Goal: Transaction & Acquisition: Purchase product/service

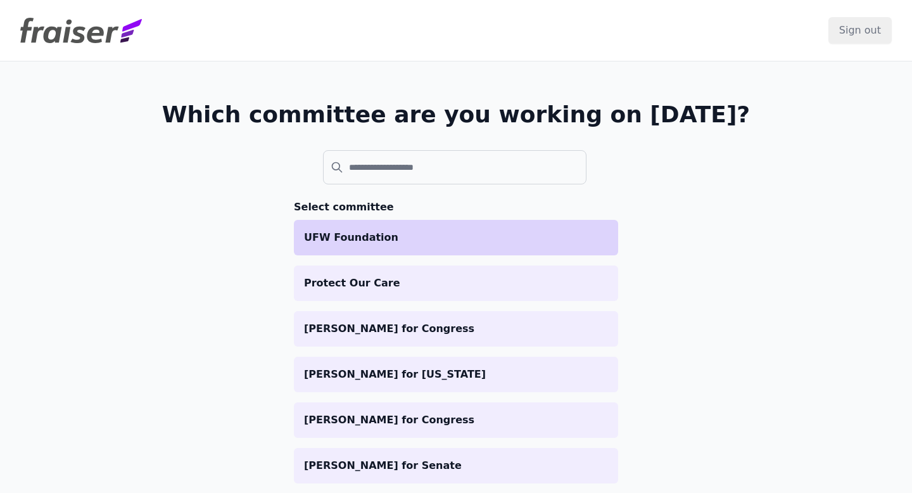
click at [396, 236] on p "UFW Foundation" at bounding box center [456, 237] width 304 height 15
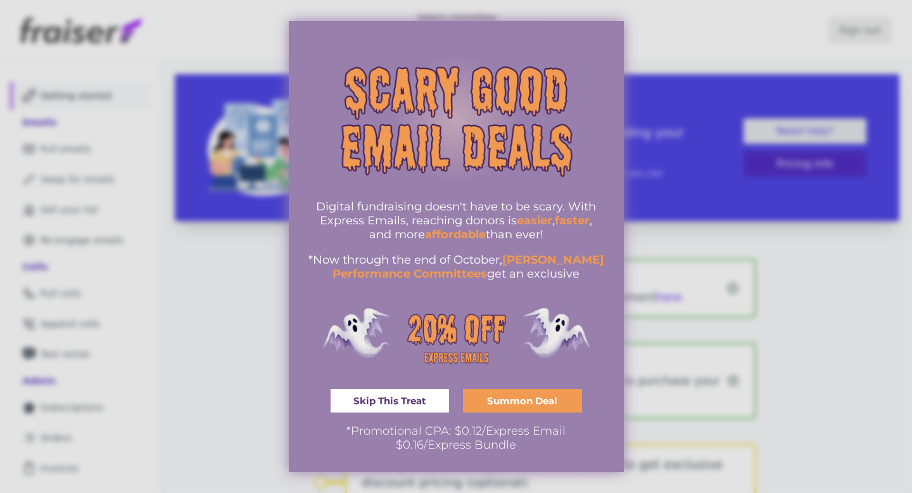
click at [669, 73] on div at bounding box center [456, 246] width 912 height 493
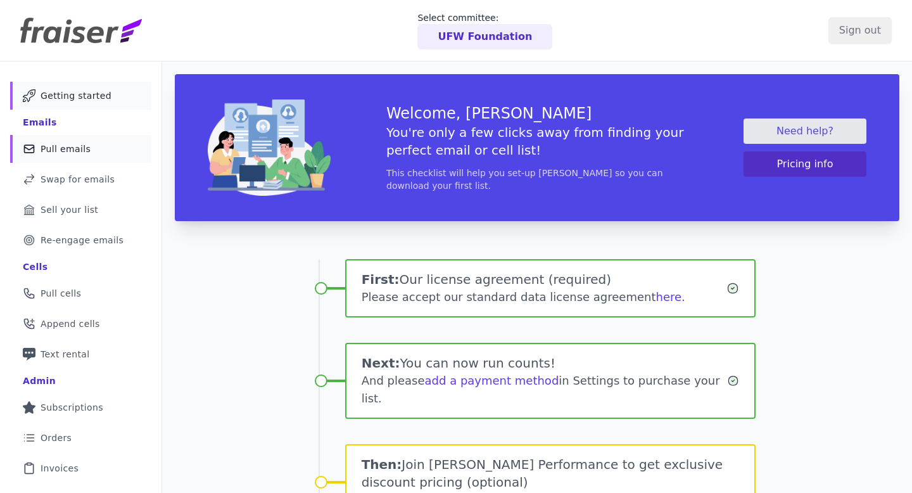
click at [94, 144] on link "Mail Icon Outline of a mail envelope Pull emails" at bounding box center [80, 149] width 141 height 28
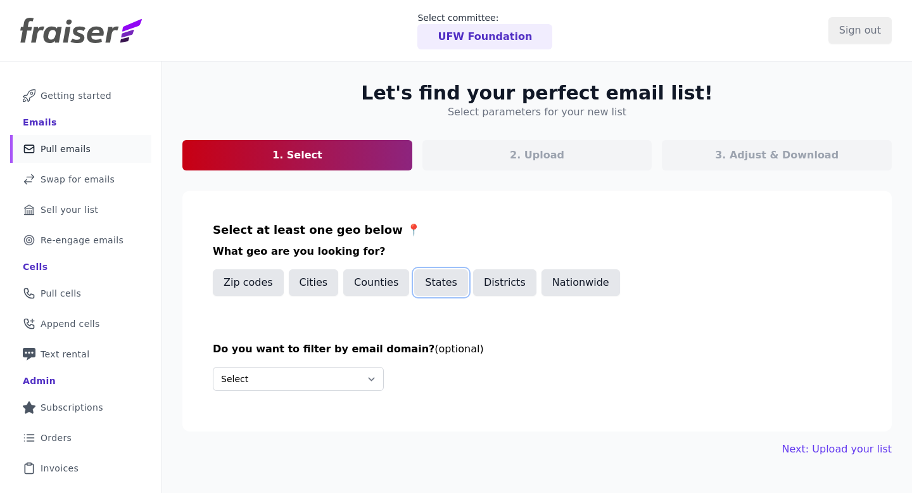
click at [419, 281] on button "States" at bounding box center [441, 282] width 54 height 27
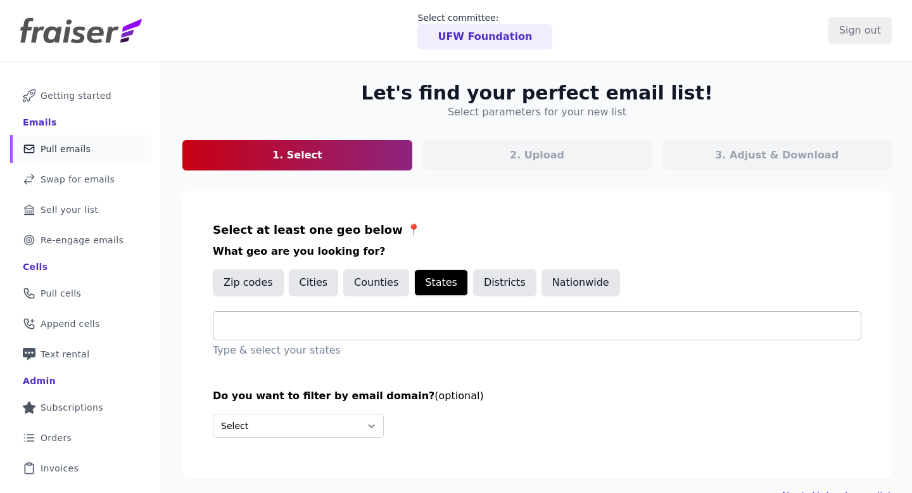
click at [382, 333] on div at bounding box center [542, 326] width 637 height 28
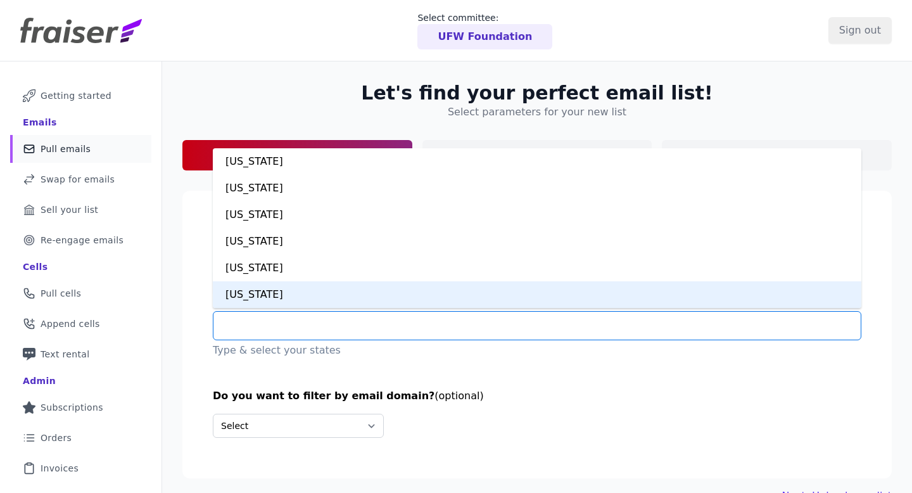
click at [286, 291] on div "[US_STATE]" at bounding box center [537, 294] width 648 height 27
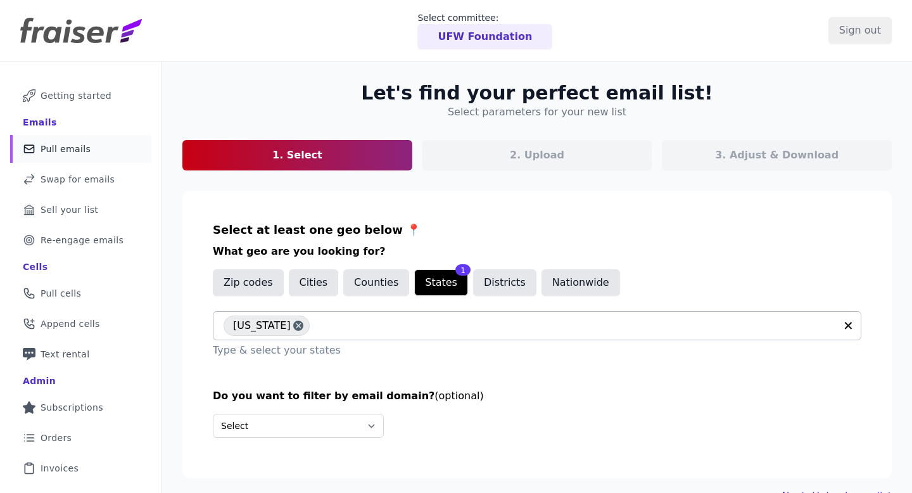
click at [621, 260] on div "Select at least one geo below 📍 What geo are you looking for? Zip codes Cities …" at bounding box center [537, 289] width 648 height 137
click at [507, 24] on div "UFW Foundation" at bounding box center [484, 36] width 135 height 25
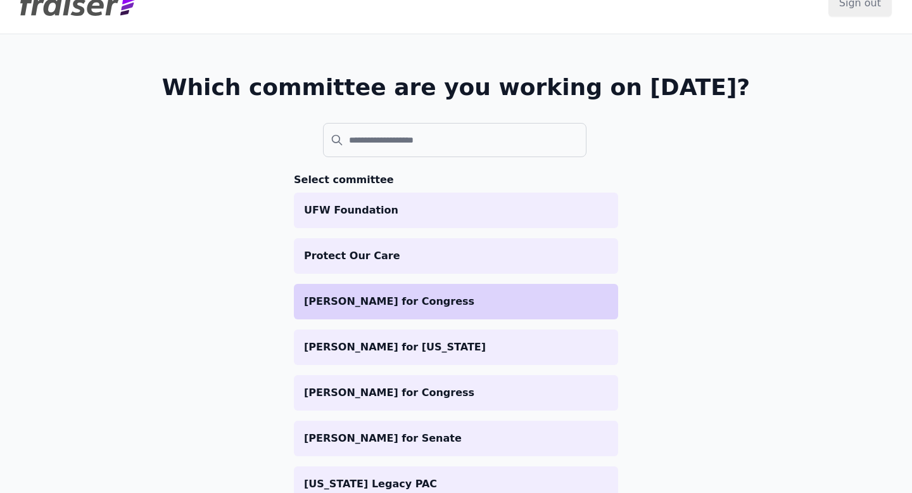
scroll to position [95, 0]
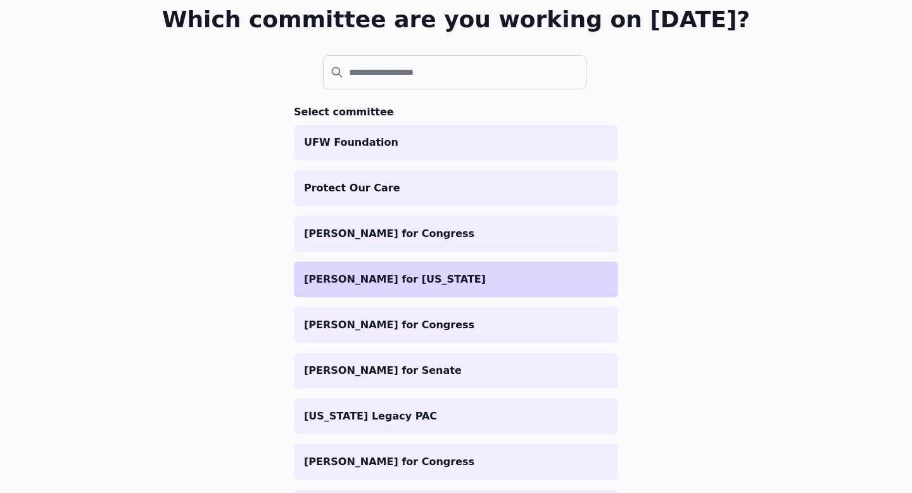
click at [433, 283] on p "Peggy Flanagan for Minnesota" at bounding box center [456, 279] width 304 height 15
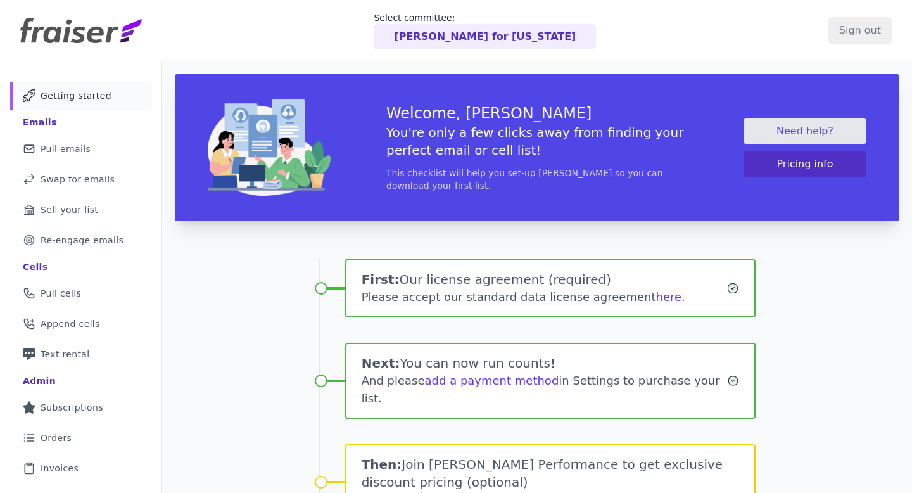
click at [467, 29] on p "[PERSON_NAME] for [US_STATE]" at bounding box center [485, 36] width 182 height 15
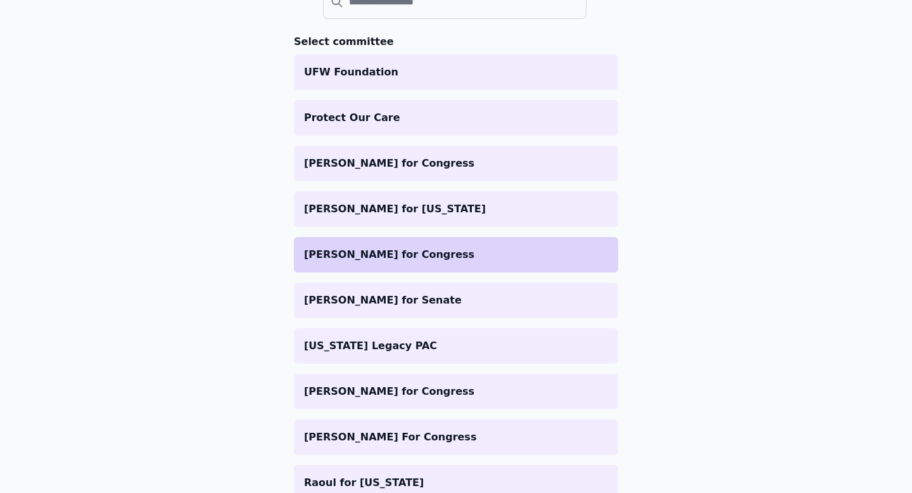
scroll to position [203, 0]
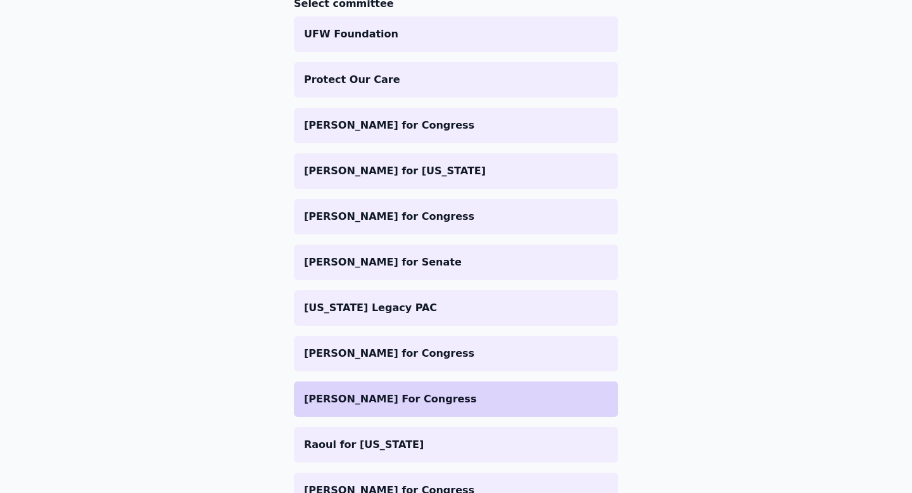
click at [388, 408] on li "[PERSON_NAME] For Congress" at bounding box center [456, 398] width 324 height 35
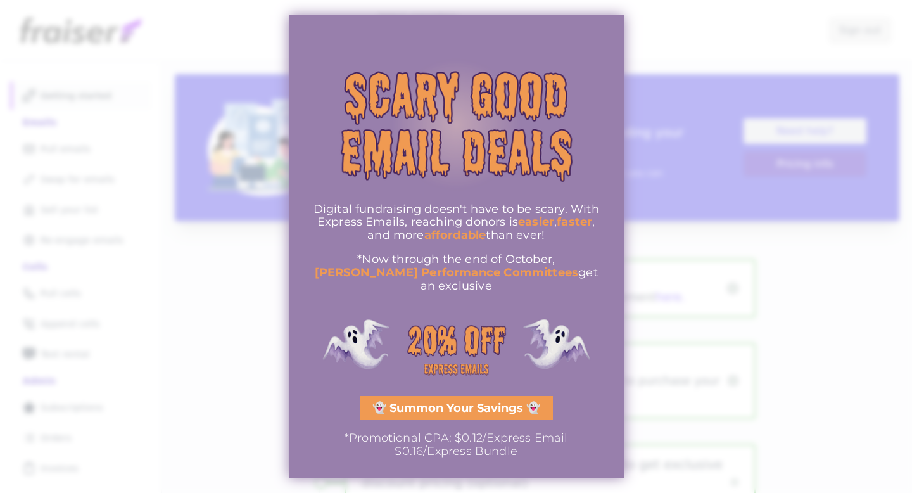
click at [96, 147] on div at bounding box center [456, 246] width 912 height 493
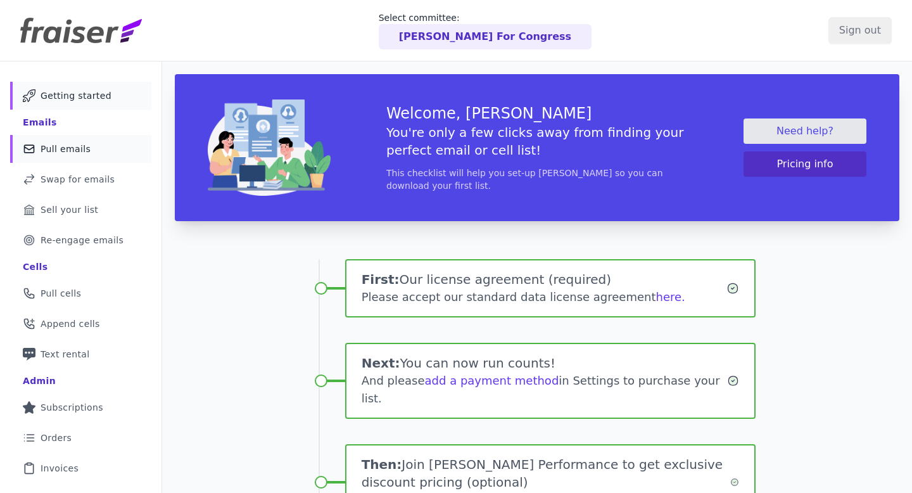
click at [118, 149] on link "Mail Icon Outline of a mail envelope Pull emails" at bounding box center [80, 149] width 141 height 28
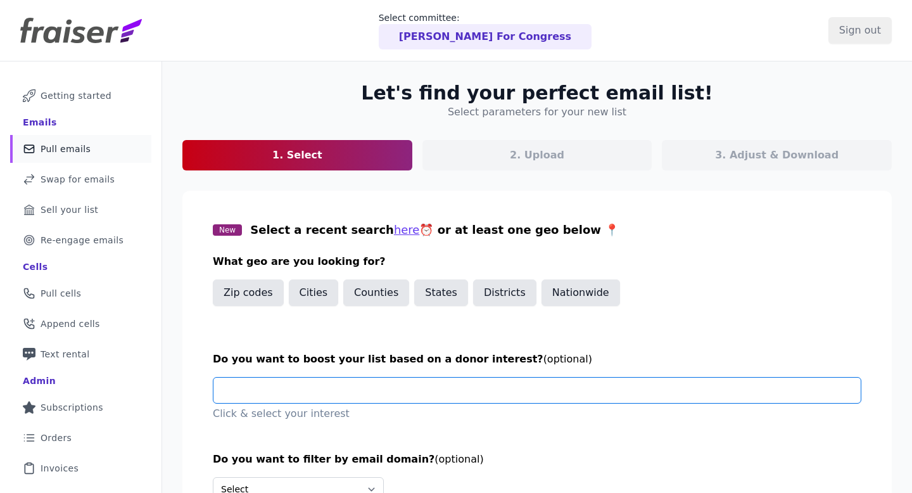
click at [347, 388] on input "text" at bounding box center [542, 389] width 637 height 25
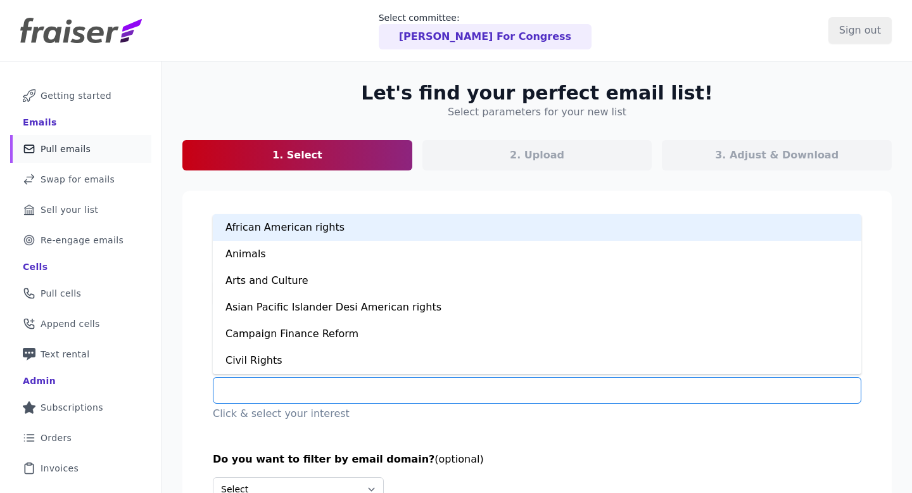
click at [294, 189] on div "Let's find your perfect email list! Select parameters for your new list 1. Sele…" at bounding box center [537, 324] width 750 height 526
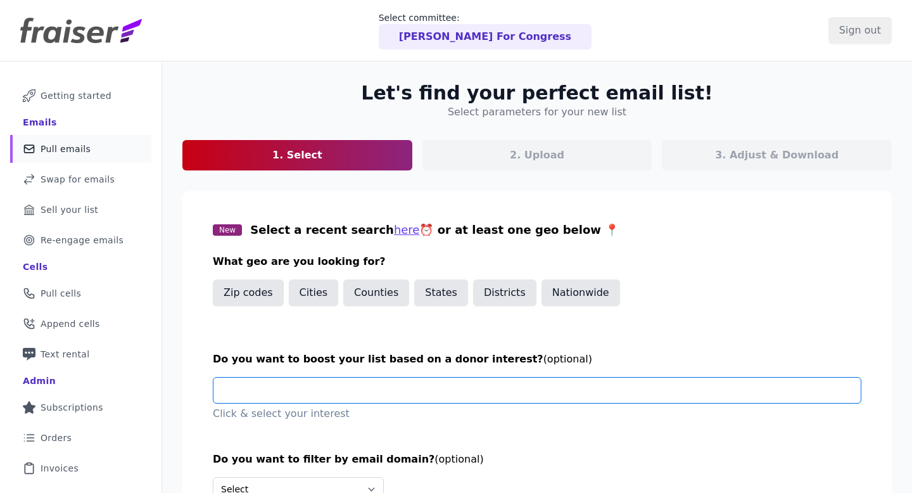
click at [295, 384] on input "text" at bounding box center [542, 389] width 637 height 25
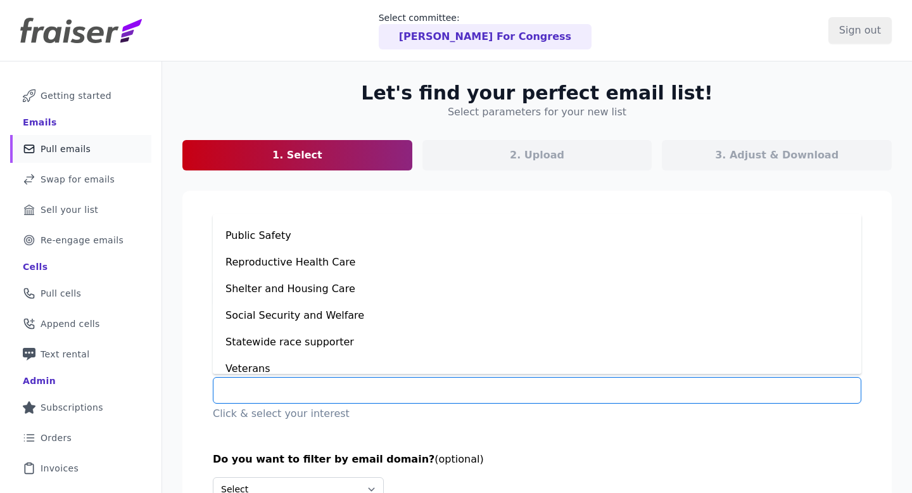
scroll to position [819, 0]
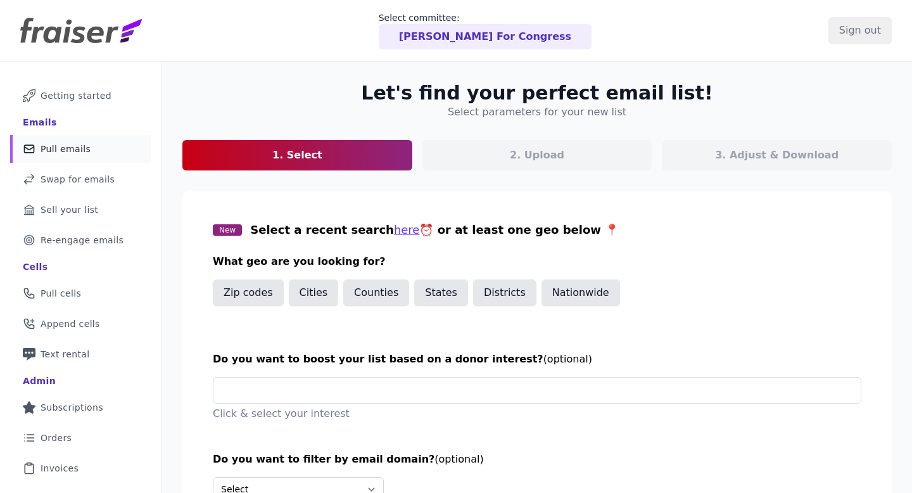
click at [188, 224] on section "New Select a recent search here ⏰ or at least one geo below 📍 What geo are you …" at bounding box center [536, 366] width 709 height 351
click at [420, 26] on div "[PERSON_NAME] For Congress" at bounding box center [485, 36] width 213 height 25
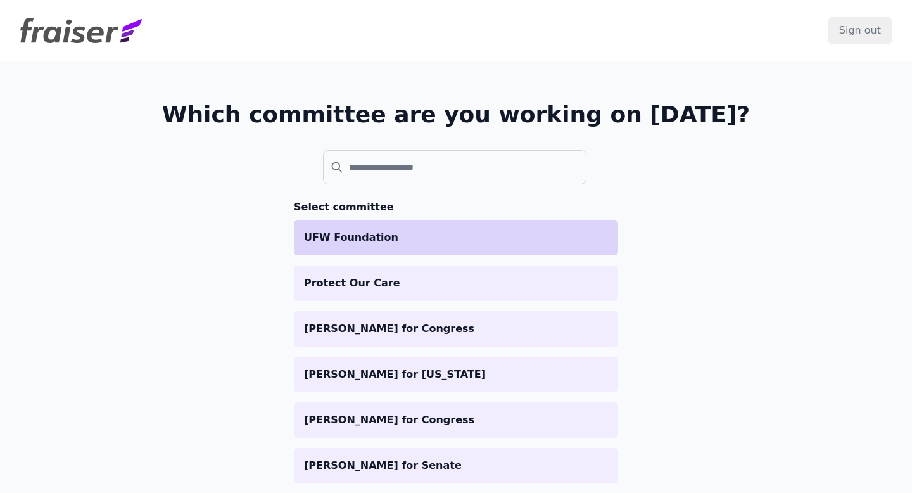
click at [382, 238] on p "UFW Foundation" at bounding box center [456, 237] width 304 height 15
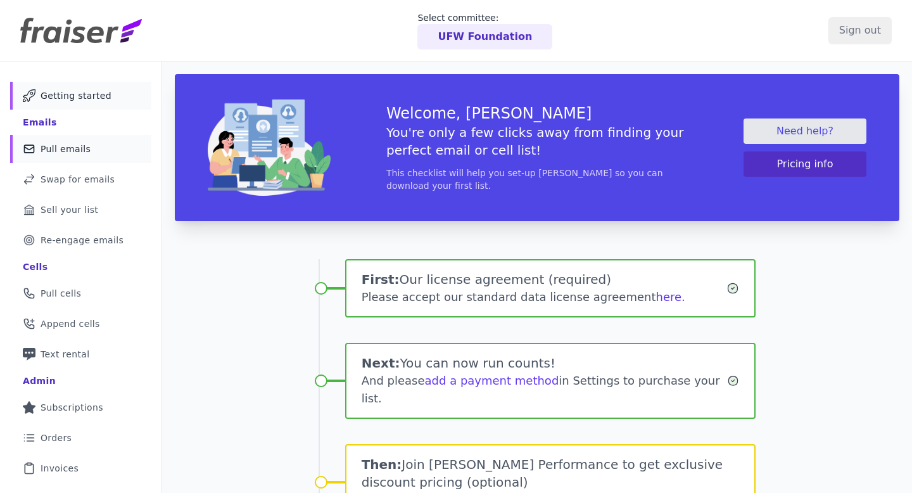
click at [103, 153] on link "Mail Icon Outline of a mail envelope Pull emails" at bounding box center [80, 149] width 141 height 28
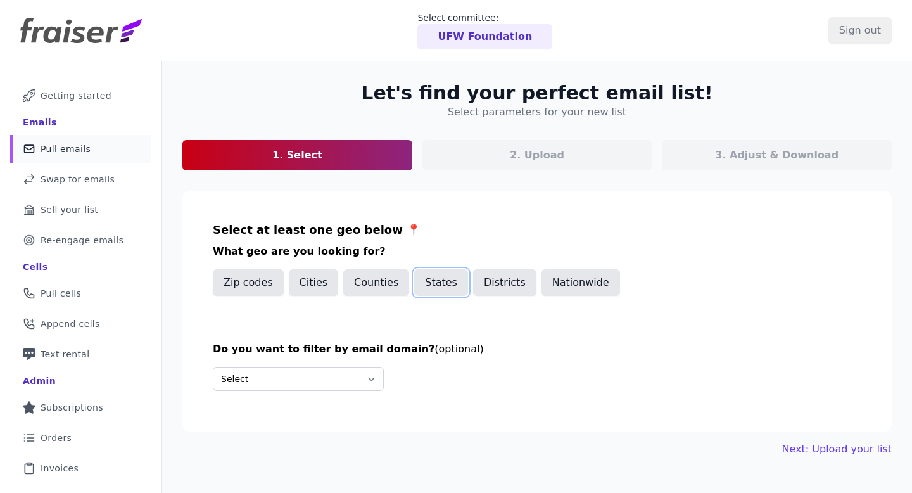
click at [440, 295] on button "States" at bounding box center [441, 282] width 54 height 27
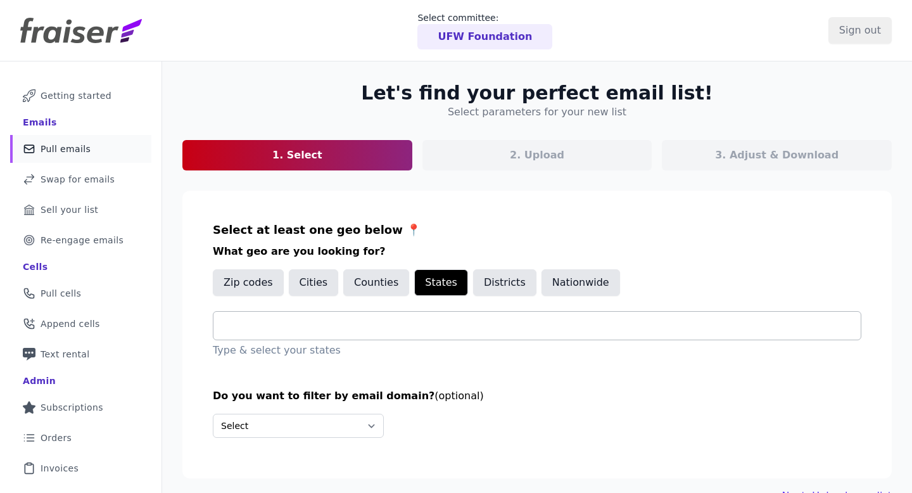
click at [419, 315] on div at bounding box center [542, 326] width 637 height 28
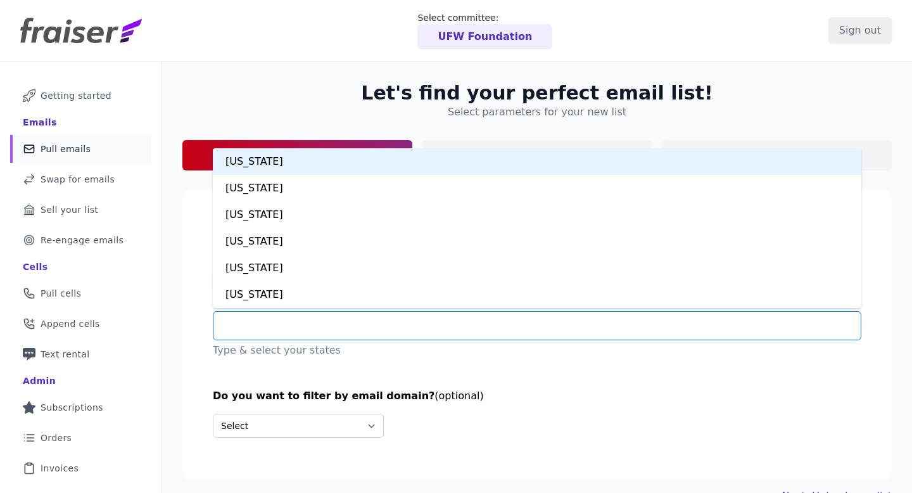
click at [417, 317] on div at bounding box center [542, 326] width 637 height 28
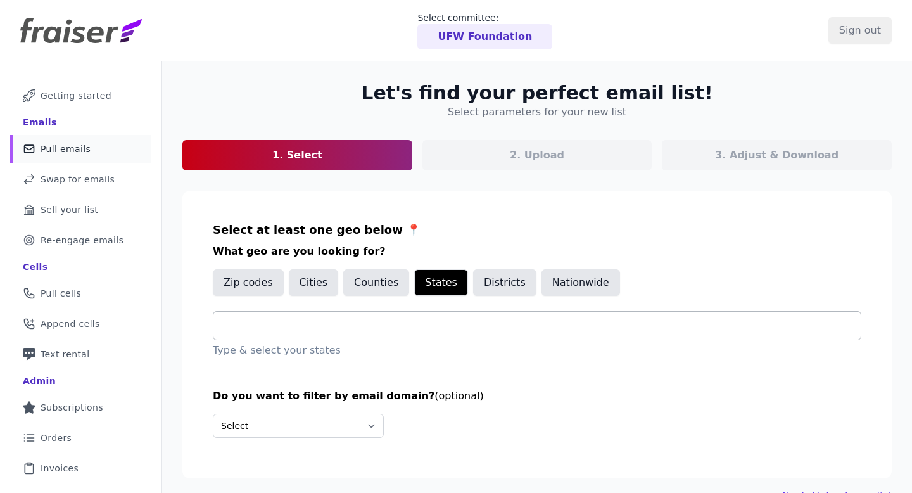
click at [417, 317] on div at bounding box center [542, 326] width 637 height 28
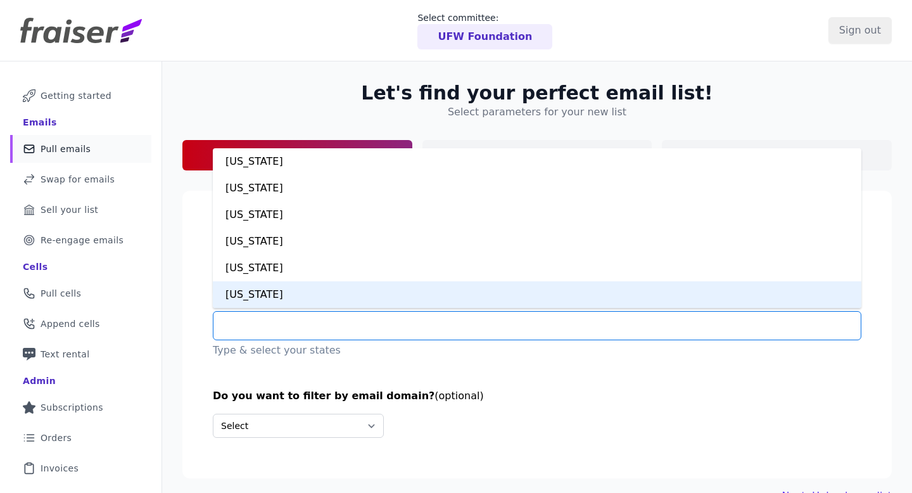
click at [410, 300] on div "California" at bounding box center [537, 294] width 648 height 27
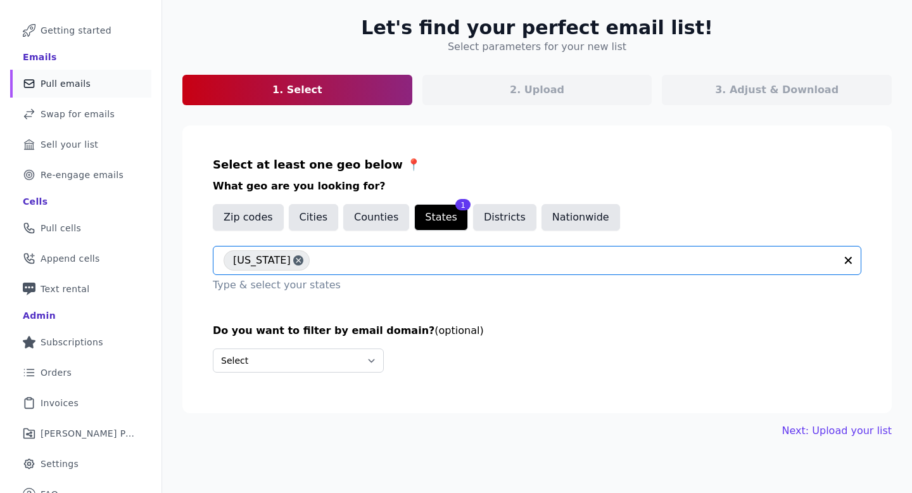
scroll to position [80, 0]
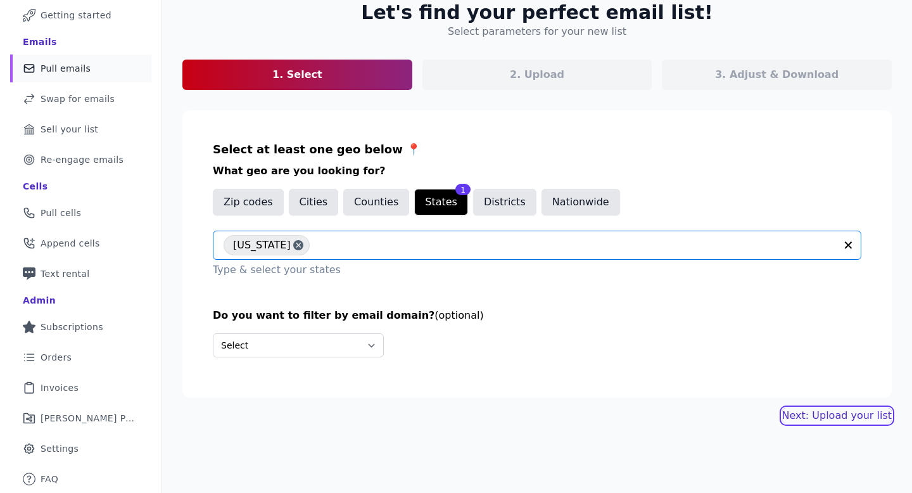
click at [825, 412] on link "Next: Upload your list" at bounding box center [837, 415] width 110 height 15
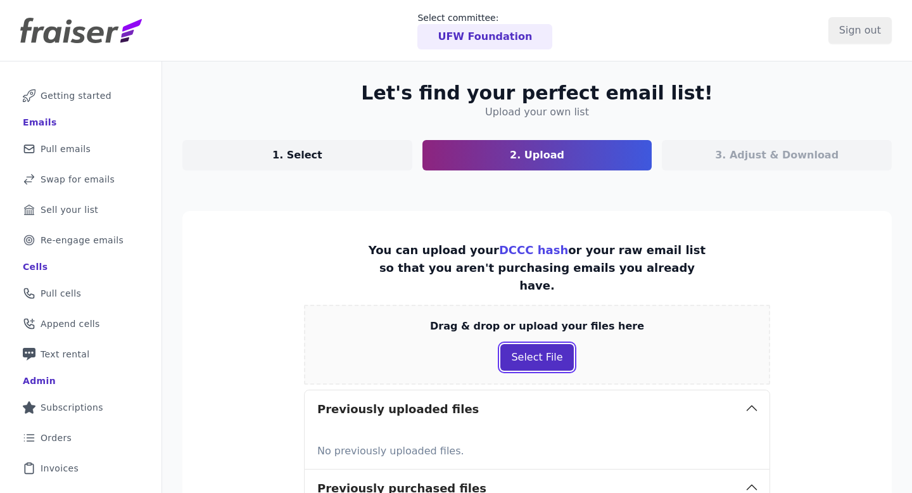
click at [511, 344] on button "Select File" at bounding box center [536, 357] width 73 height 27
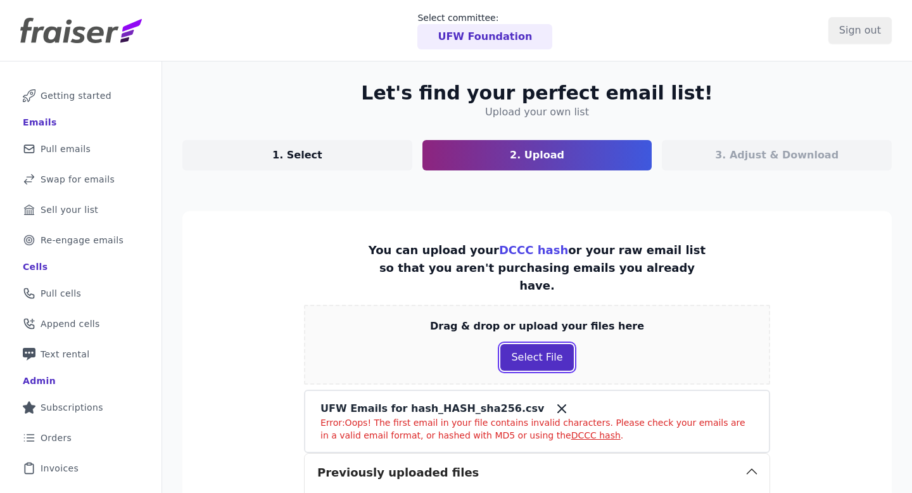
click at [523, 344] on button "Select File" at bounding box center [536, 357] width 73 height 27
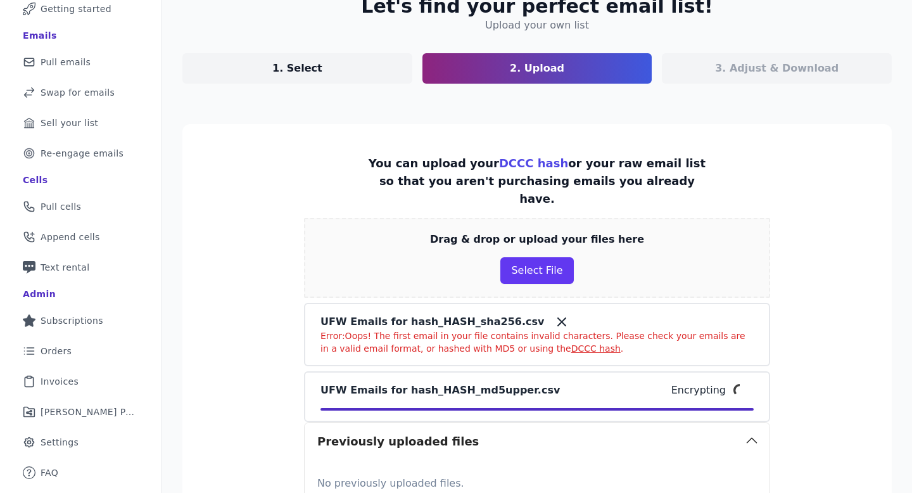
click at [558, 318] on icon at bounding box center [562, 322] width 8 height 8
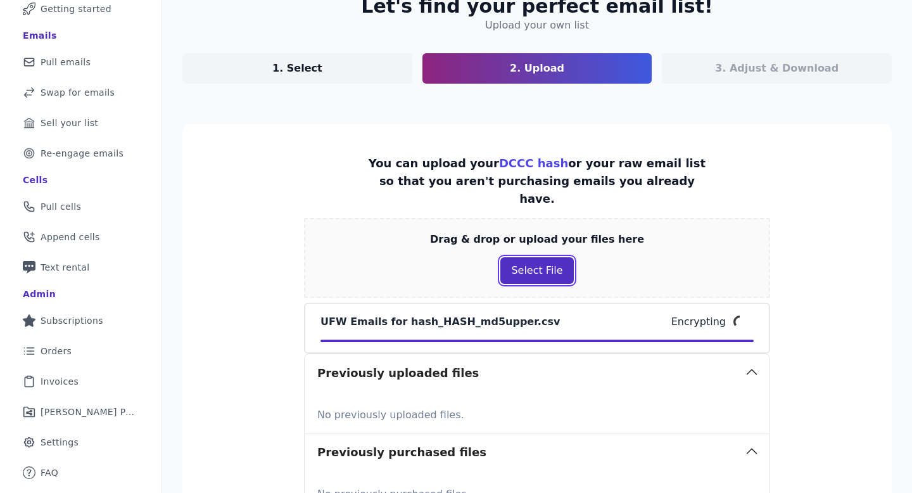
click at [545, 257] on button "Select File" at bounding box center [536, 270] width 73 height 27
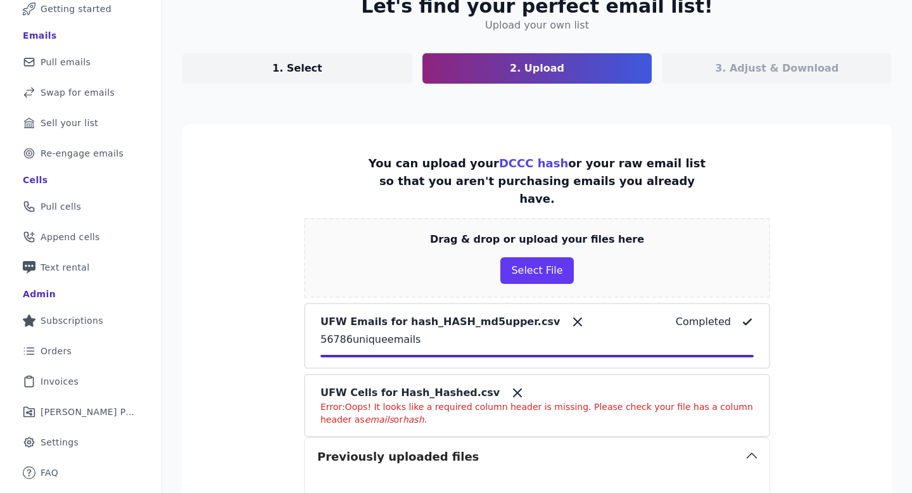
click at [510, 385] on icon at bounding box center [517, 392] width 15 height 15
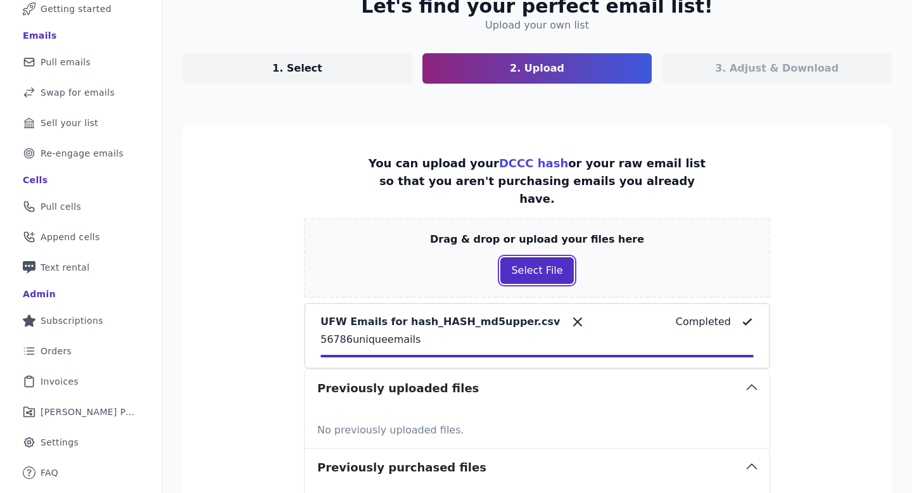
click at [539, 257] on button "Select File" at bounding box center [536, 270] width 73 height 27
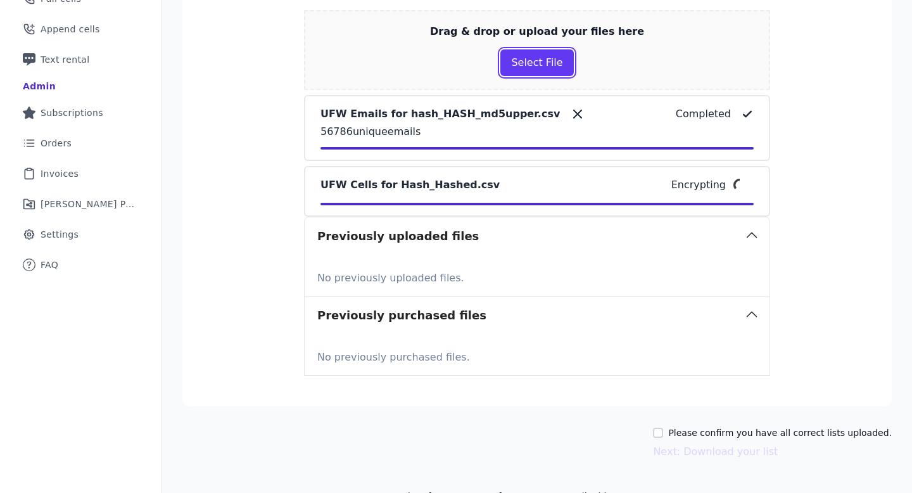
scroll to position [306, 0]
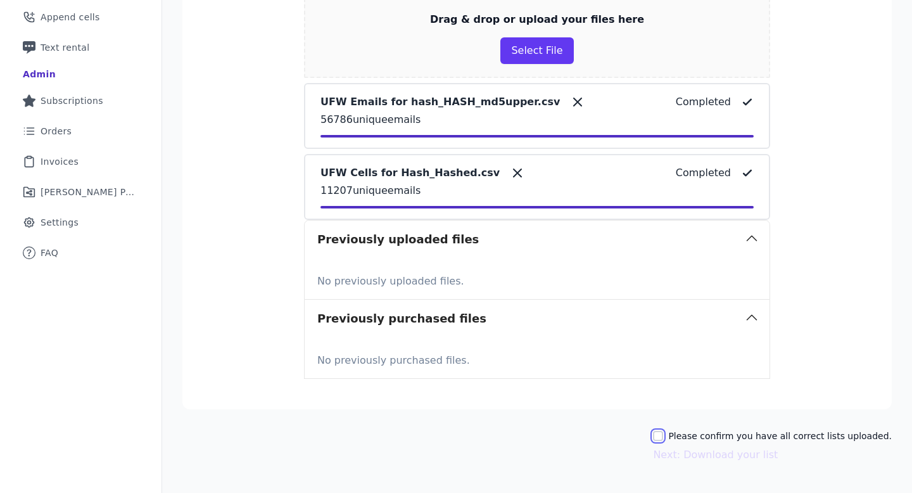
click at [663, 431] on input "Please confirm you have all correct lists uploaded." at bounding box center [658, 436] width 10 height 10
checkbox input "true"
click at [676, 447] on button "Next: Download your list" at bounding box center [715, 454] width 125 height 15
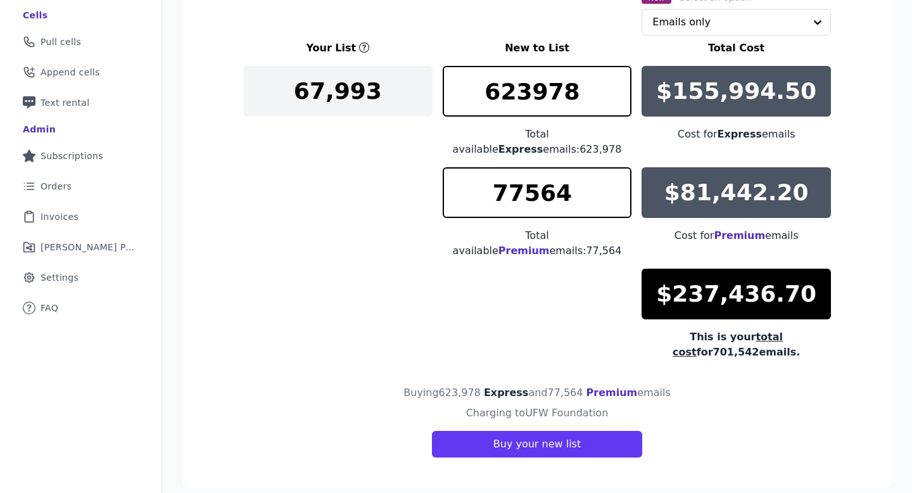
scroll to position [77, 0]
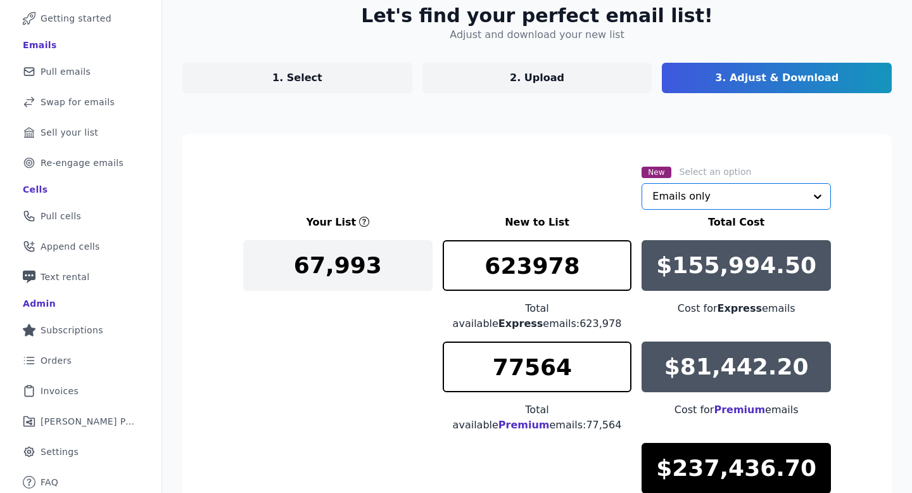
click at [665, 199] on input "text" at bounding box center [728, 196] width 153 height 25
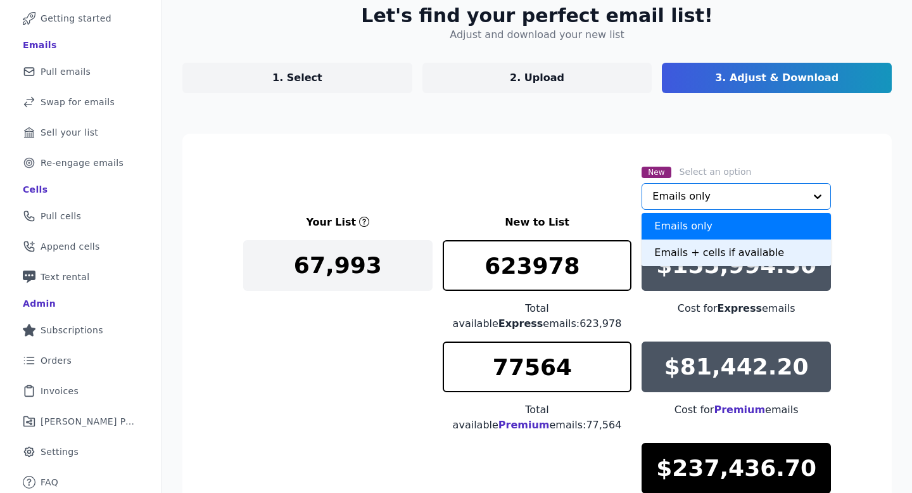
click at [664, 246] on div "Emails + cells if available" at bounding box center [735, 252] width 189 height 27
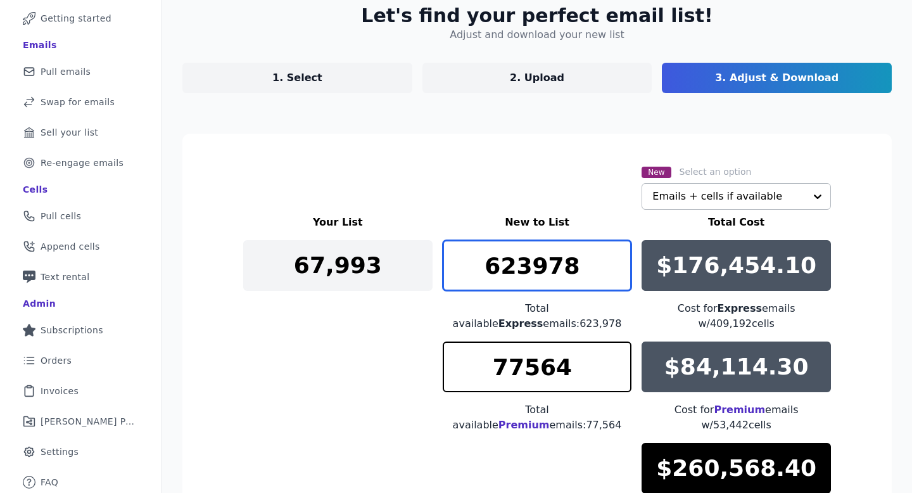
click at [549, 261] on input "623978" at bounding box center [537, 265] width 189 height 51
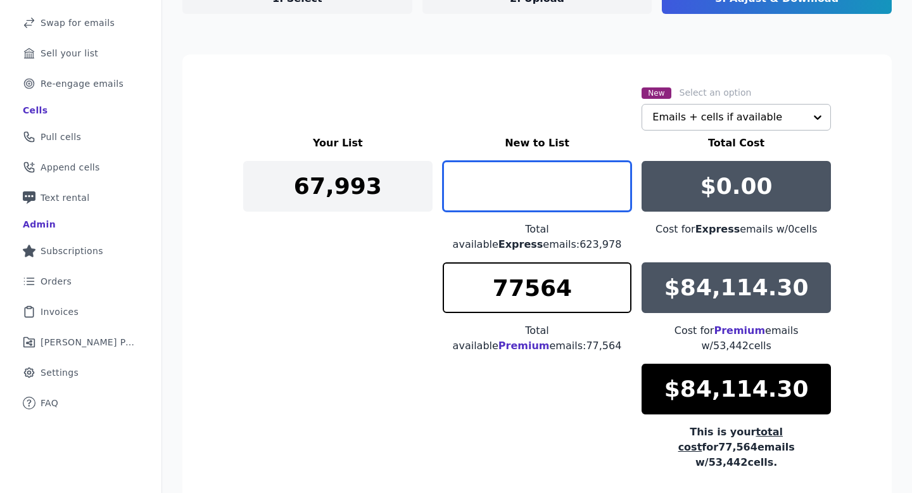
scroll to position [174, 0]
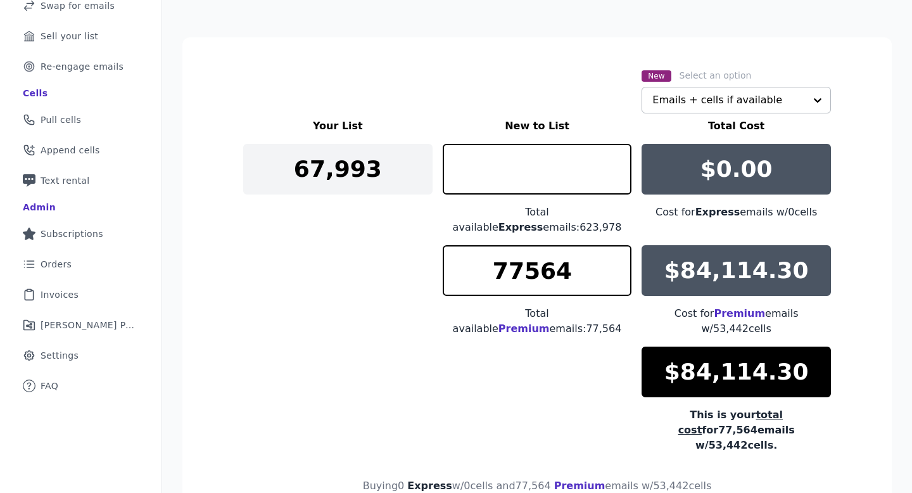
type input "0"
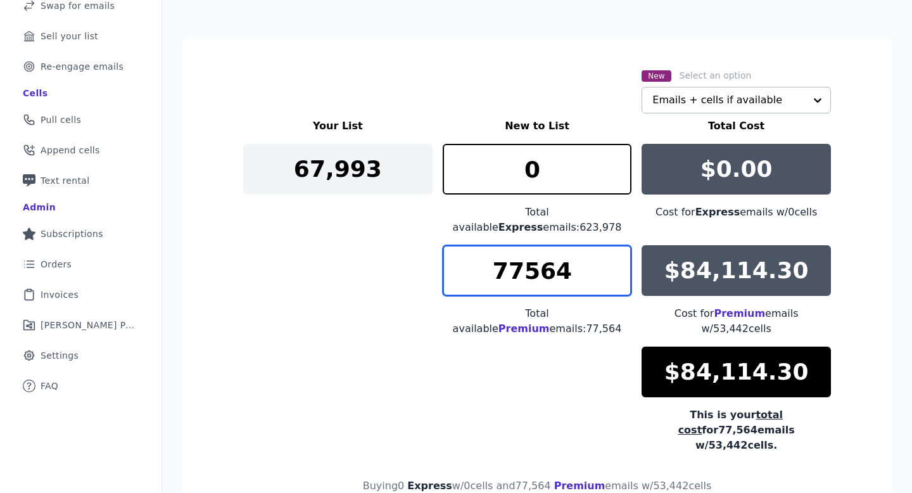
drag, startPoint x: 511, startPoint y: 269, endPoint x: 489, endPoint y: 269, distance: 22.2
click at [489, 269] on input "77564" at bounding box center [537, 270] width 189 height 51
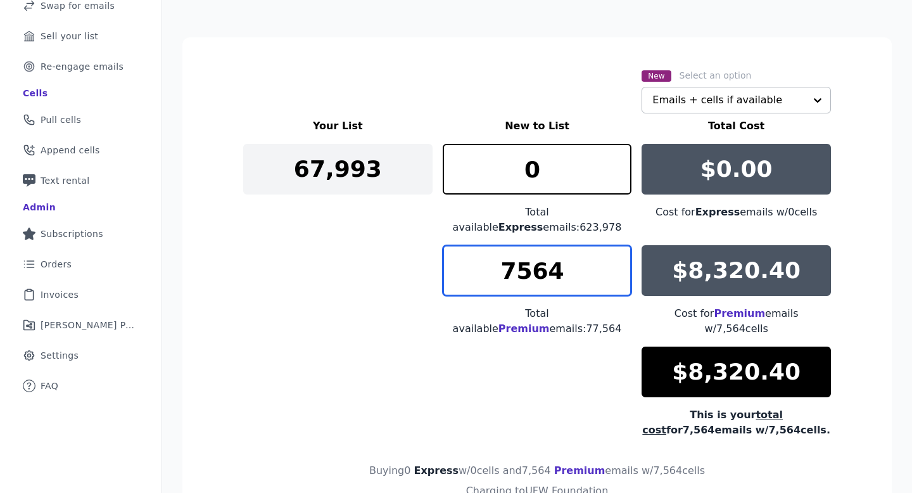
drag, startPoint x: 513, startPoint y: 270, endPoint x: 493, endPoint y: 270, distance: 19.6
click at [493, 270] on input "7564" at bounding box center [537, 270] width 189 height 51
drag, startPoint x: 558, startPoint y: 270, endPoint x: 520, endPoint y: 269, distance: 38.0
click at [520, 269] on input "2564" at bounding box center [537, 270] width 189 height 51
drag, startPoint x: 505, startPoint y: 272, endPoint x: 526, endPoint y: 271, distance: 20.9
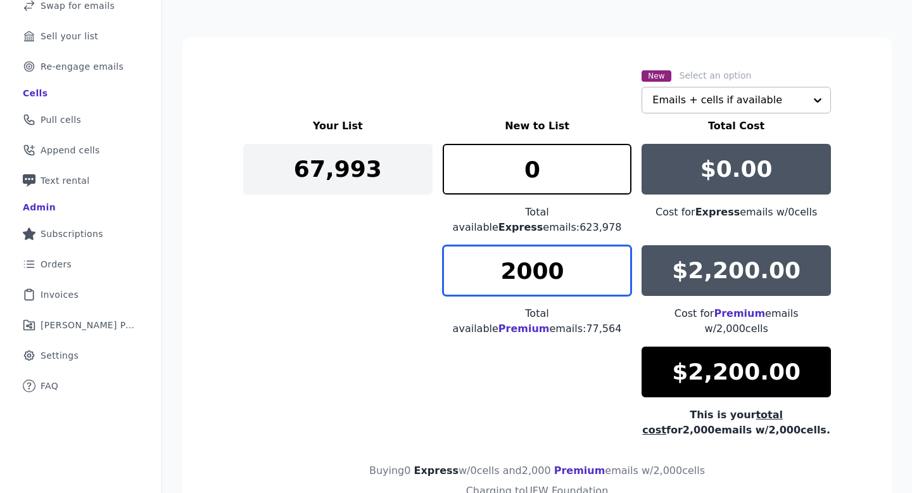
click at [526, 271] on input "2000" at bounding box center [537, 270] width 189 height 51
click at [617, 262] on input "1915" at bounding box center [537, 270] width 189 height 51
click at [617, 280] on input "1914" at bounding box center [537, 270] width 189 height 51
click at [617, 280] on input "1913" at bounding box center [537, 270] width 189 height 51
click at [617, 280] on input "1912" at bounding box center [537, 270] width 189 height 51
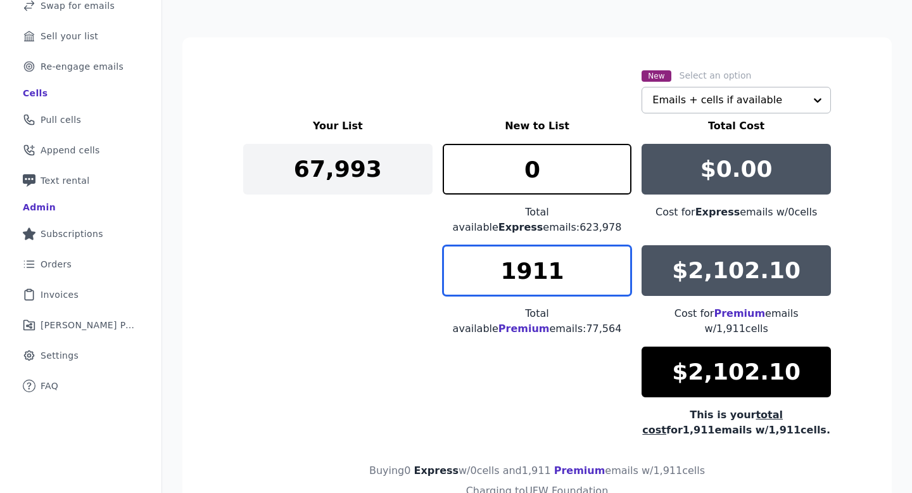
click at [617, 280] on input "1911" at bounding box center [537, 270] width 189 height 51
click at [617, 280] on input "1910" at bounding box center [537, 270] width 189 height 51
type input "1909"
click at [617, 280] on input "1909" at bounding box center [537, 270] width 189 height 51
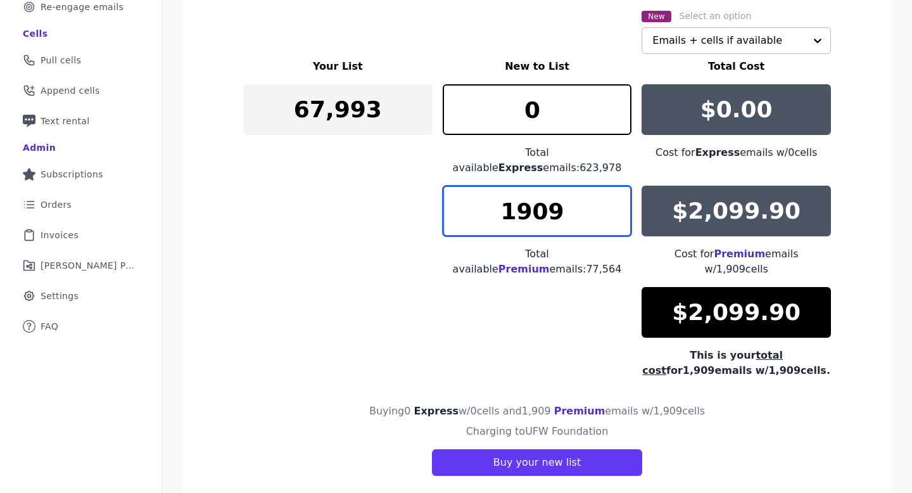
scroll to position [231, 0]
